Goal: Information Seeking & Learning: Learn about a topic

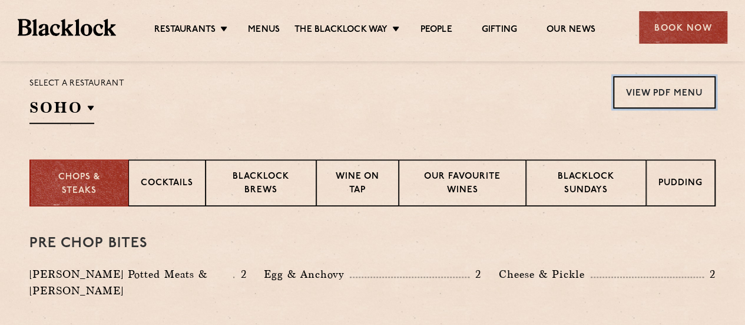
scroll to position [412, 0]
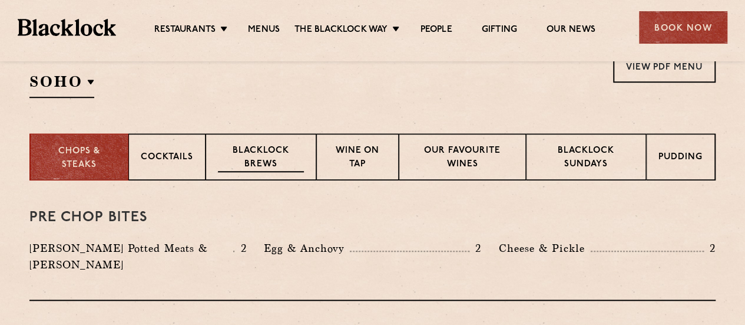
click at [252, 155] on p "Blacklock Brews" at bounding box center [261, 158] width 86 height 28
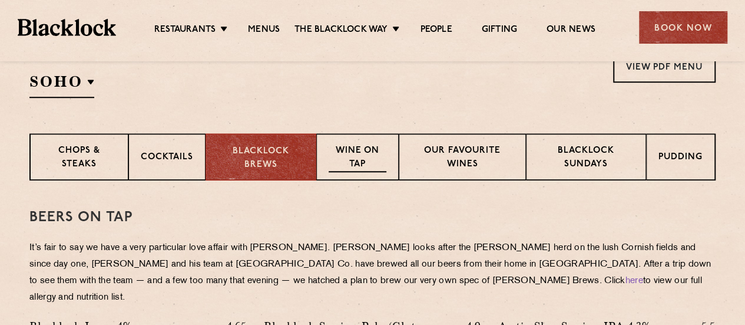
click at [359, 150] on p "Wine on Tap" at bounding box center [358, 158] width 58 height 28
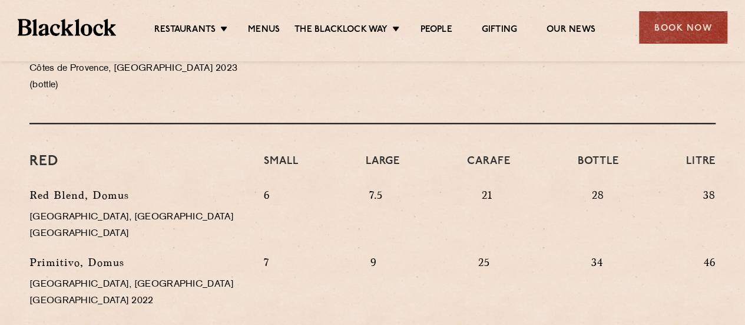
scroll to position [1060, 0]
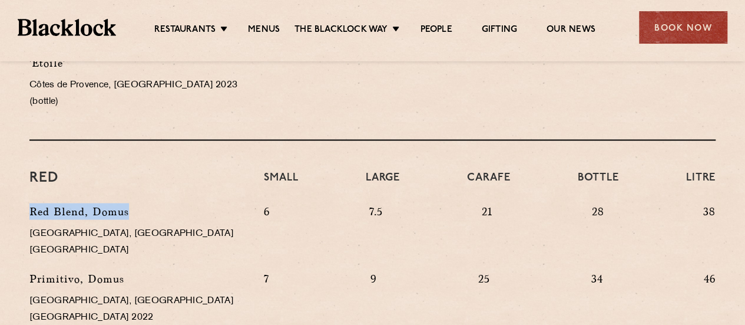
drag, startPoint x: 38, startPoint y: 164, endPoint x: 132, endPoint y: 160, distance: 94.4
click at [132, 203] on p "Red Blend, Domus" at bounding box center [137, 211] width 217 height 16
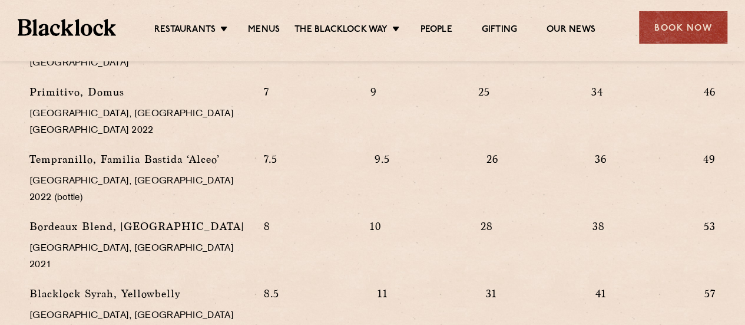
scroll to position [1296, 0]
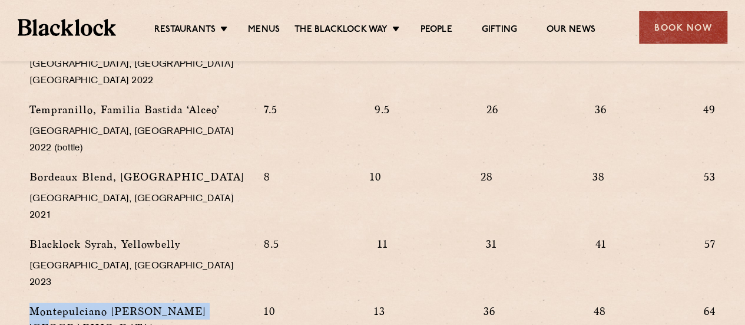
drag, startPoint x: 114, startPoint y: 180, endPoint x: 206, endPoint y: 181, distance: 91.9
click at [206, 303] on p "Montepulciano [PERSON_NAME][GEOGRAPHIC_DATA]" at bounding box center [137, 319] width 217 height 33
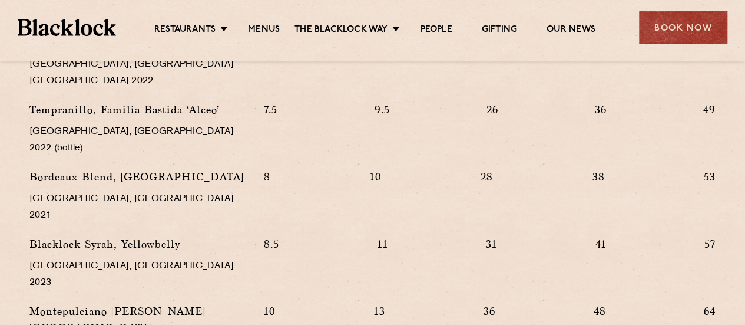
drag, startPoint x: 30, startPoint y: 231, endPoint x: 183, endPoint y: 232, distance: 153.2
copy p "Pinot Noir, The Hermit Ram"
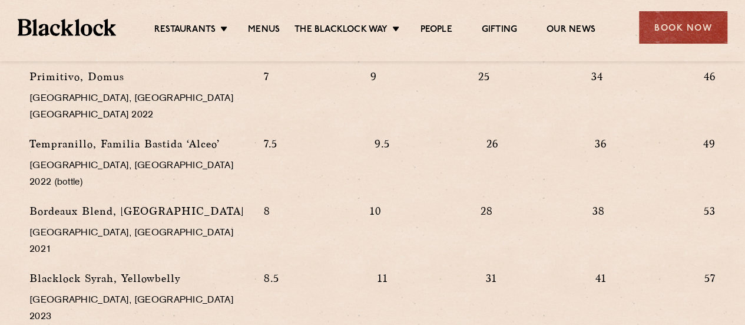
scroll to position [1237, 0]
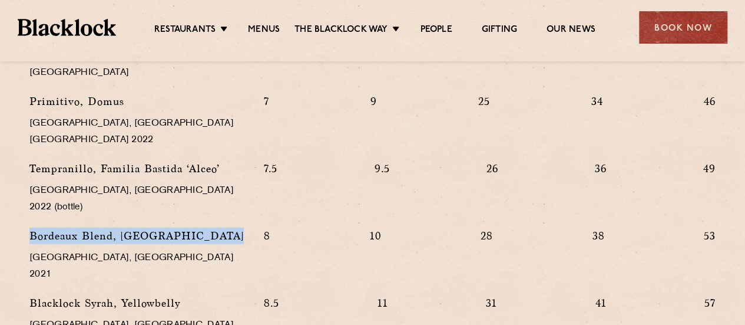
drag, startPoint x: 31, startPoint y: 137, endPoint x: 221, endPoint y: 139, distance: 189.7
click at [221, 227] on p "Bordeaux Blend, [GEOGRAPHIC_DATA]" at bounding box center [137, 235] width 217 height 16
copy p "Bordeaux Blend, [GEOGRAPHIC_DATA]"
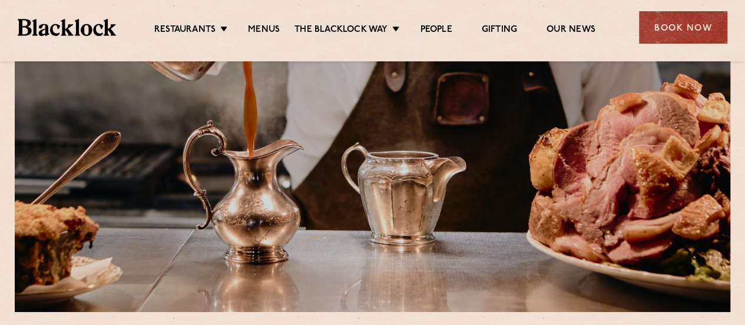
scroll to position [353, 0]
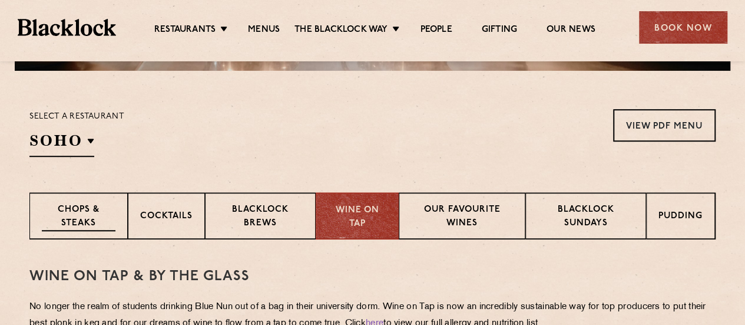
click at [85, 209] on p "Chops & Steaks" at bounding box center [79, 217] width 74 height 28
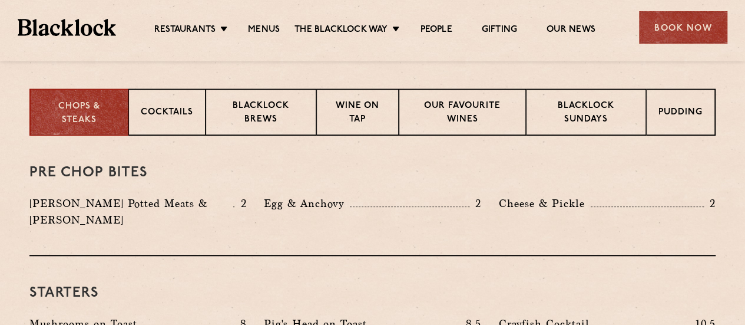
scroll to position [412, 0]
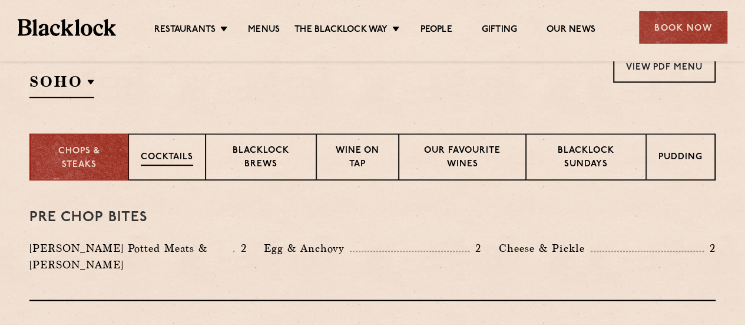
click at [158, 153] on p "Cocktails" at bounding box center [167, 158] width 52 height 15
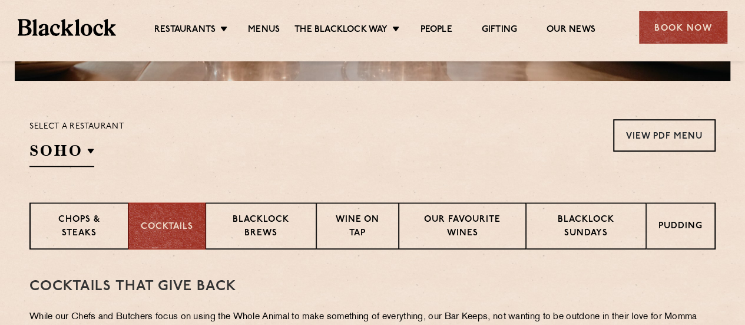
scroll to position [362, 0]
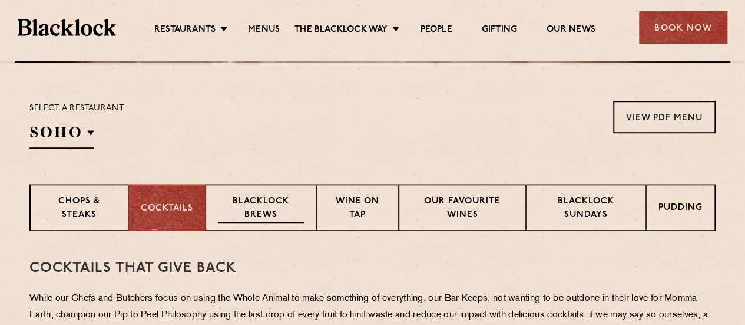
click at [256, 206] on p "Blacklock Brews" at bounding box center [261, 209] width 86 height 28
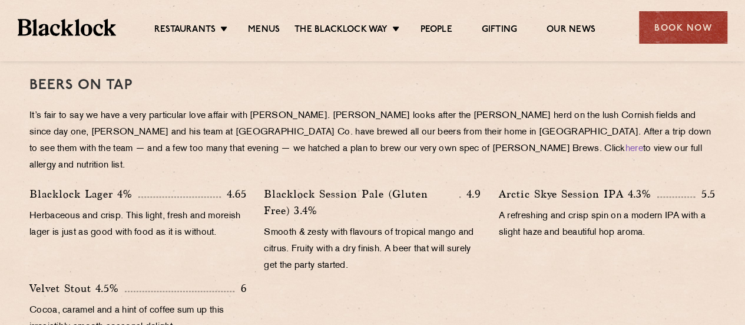
scroll to position [427, 0]
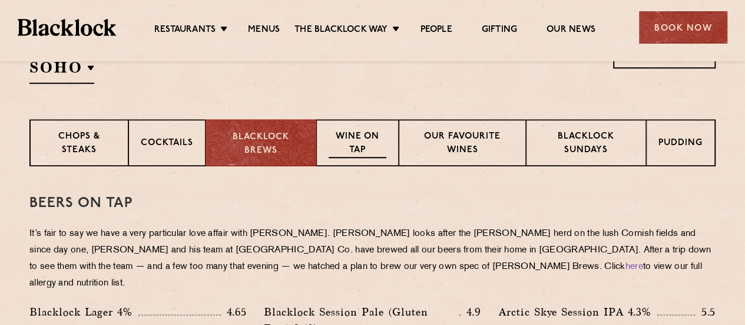
click at [356, 137] on p "Wine on Tap" at bounding box center [358, 144] width 58 height 28
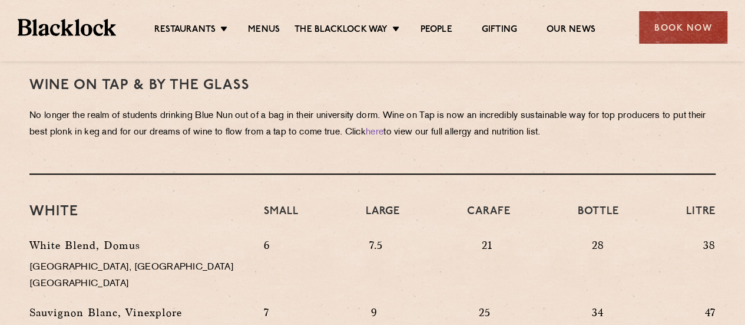
scroll to position [309, 0]
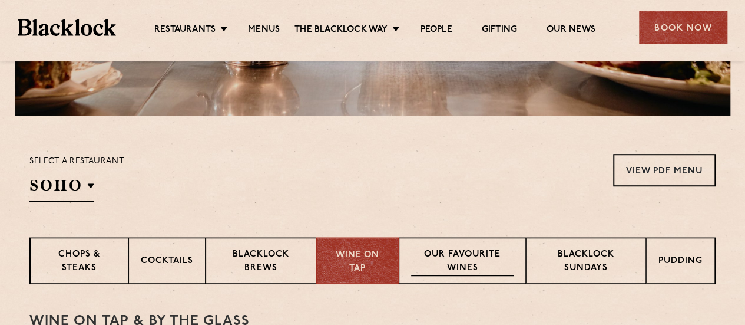
click at [457, 259] on p "Our favourite wines" at bounding box center [462, 262] width 102 height 28
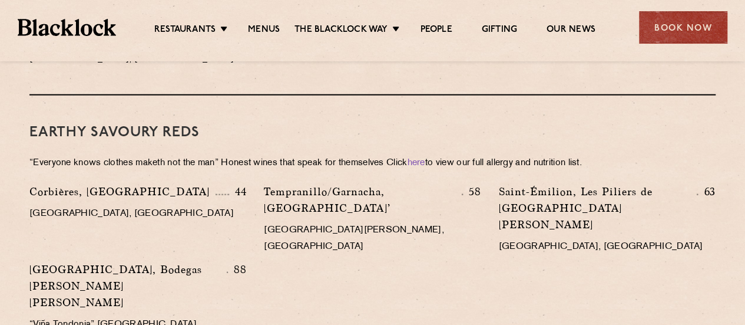
scroll to position [1428, 0]
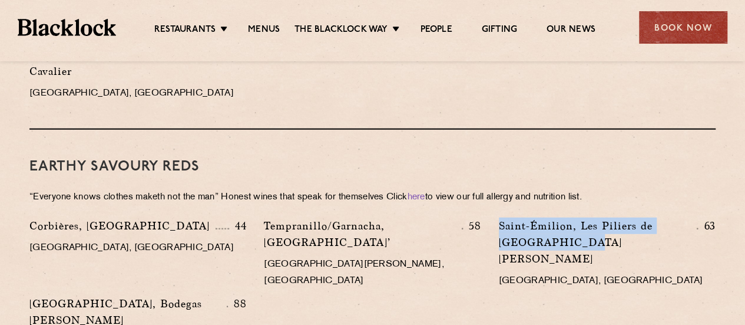
drag, startPoint x: 501, startPoint y: 174, endPoint x: 583, endPoint y: 195, distance: 84.4
click at [583, 217] on p "Saint-Émilion, Les Piliers de [GEOGRAPHIC_DATA][PERSON_NAME]" at bounding box center [598, 241] width 199 height 49
copy p "Saint-Émilion, Les Piliers de [GEOGRAPHIC_DATA][PERSON_NAME]"
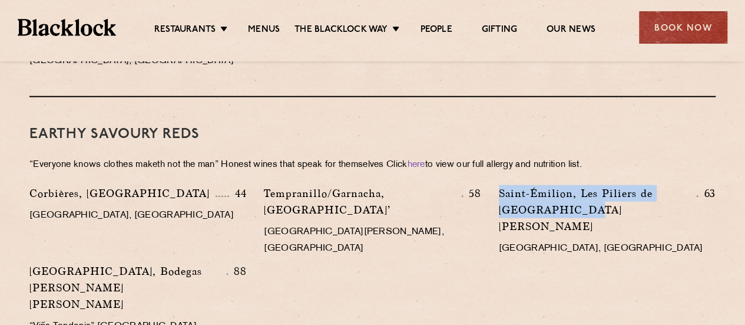
scroll to position [1487, 0]
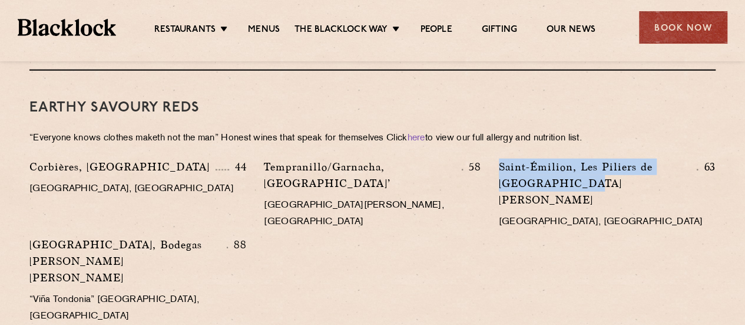
copy p "Saint-Émilion, Les Piliers de [GEOGRAPHIC_DATA][PERSON_NAME]"
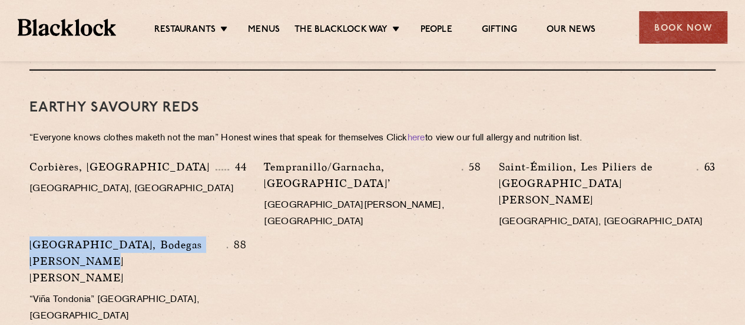
drag, startPoint x: 31, startPoint y: 177, endPoint x: 70, endPoint y: 193, distance: 42.6
click at [70, 236] on p "[GEOGRAPHIC_DATA], Bodegas [PERSON_NAME] [PERSON_NAME]" at bounding box center [127, 260] width 197 height 49
copy p "[GEOGRAPHIC_DATA], Bodegas [PERSON_NAME] [PERSON_NAME]"
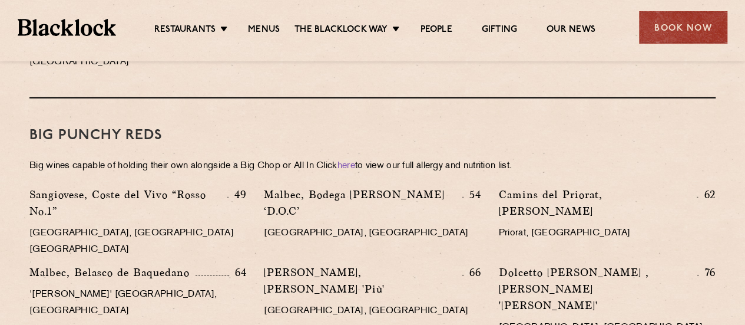
scroll to position [1723, 0]
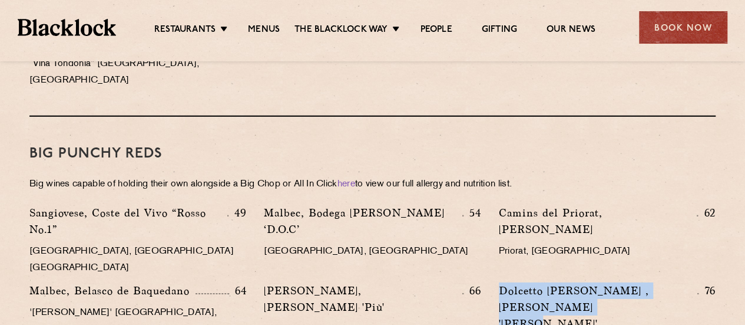
drag, startPoint x: 500, startPoint y: 174, endPoint x: 597, endPoint y: 194, distance: 99.9
click at [597, 282] on p "Dolcetto [PERSON_NAME] , [PERSON_NAME] '[PERSON_NAME]'" at bounding box center [598, 306] width 199 height 49
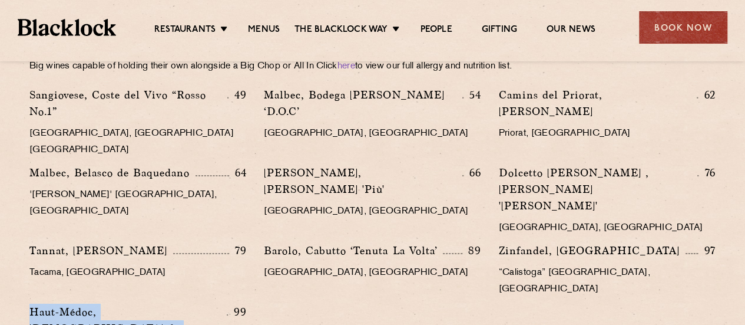
drag, startPoint x: 40, startPoint y: 167, endPoint x: 87, endPoint y: 184, distance: 49.4
click at [87, 303] on p "Haut-Médoc, [DEMOGRAPHIC_DATA] de Sociando" at bounding box center [127, 327] width 197 height 49
copy p "Haut-Médoc, [DEMOGRAPHIC_DATA] de Sociando"
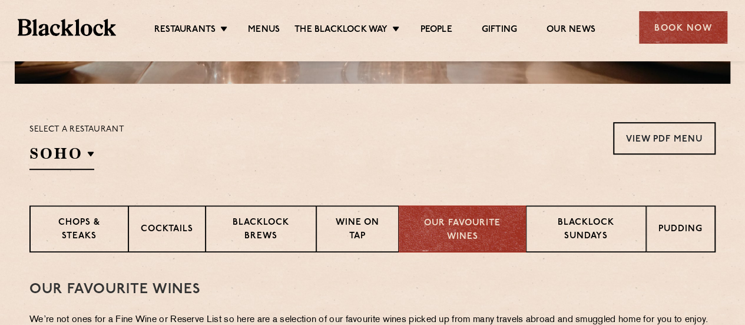
scroll to position [412, 0]
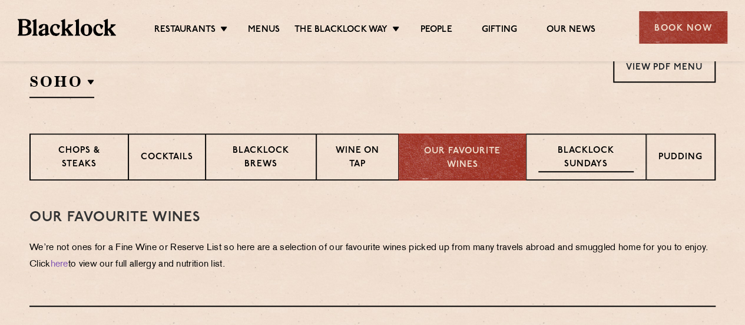
click at [576, 157] on p "Blacklock Sundays" at bounding box center [585, 158] width 95 height 28
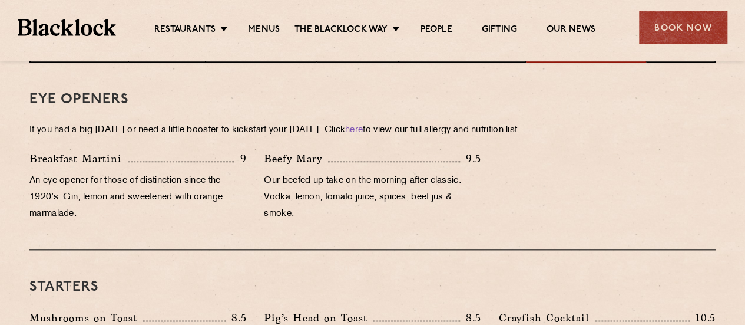
scroll to position [391, 0]
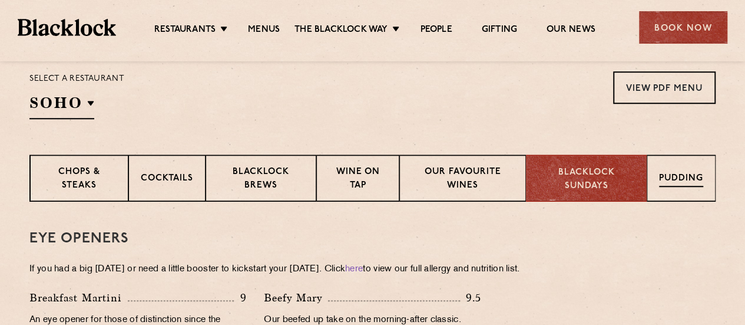
click at [682, 170] on div "Pudding" at bounding box center [681, 177] width 69 height 47
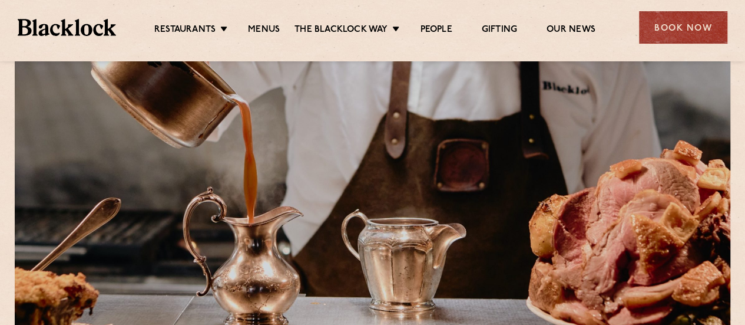
scroll to position [177, 0]
